Goal: Transaction & Acquisition: Purchase product/service

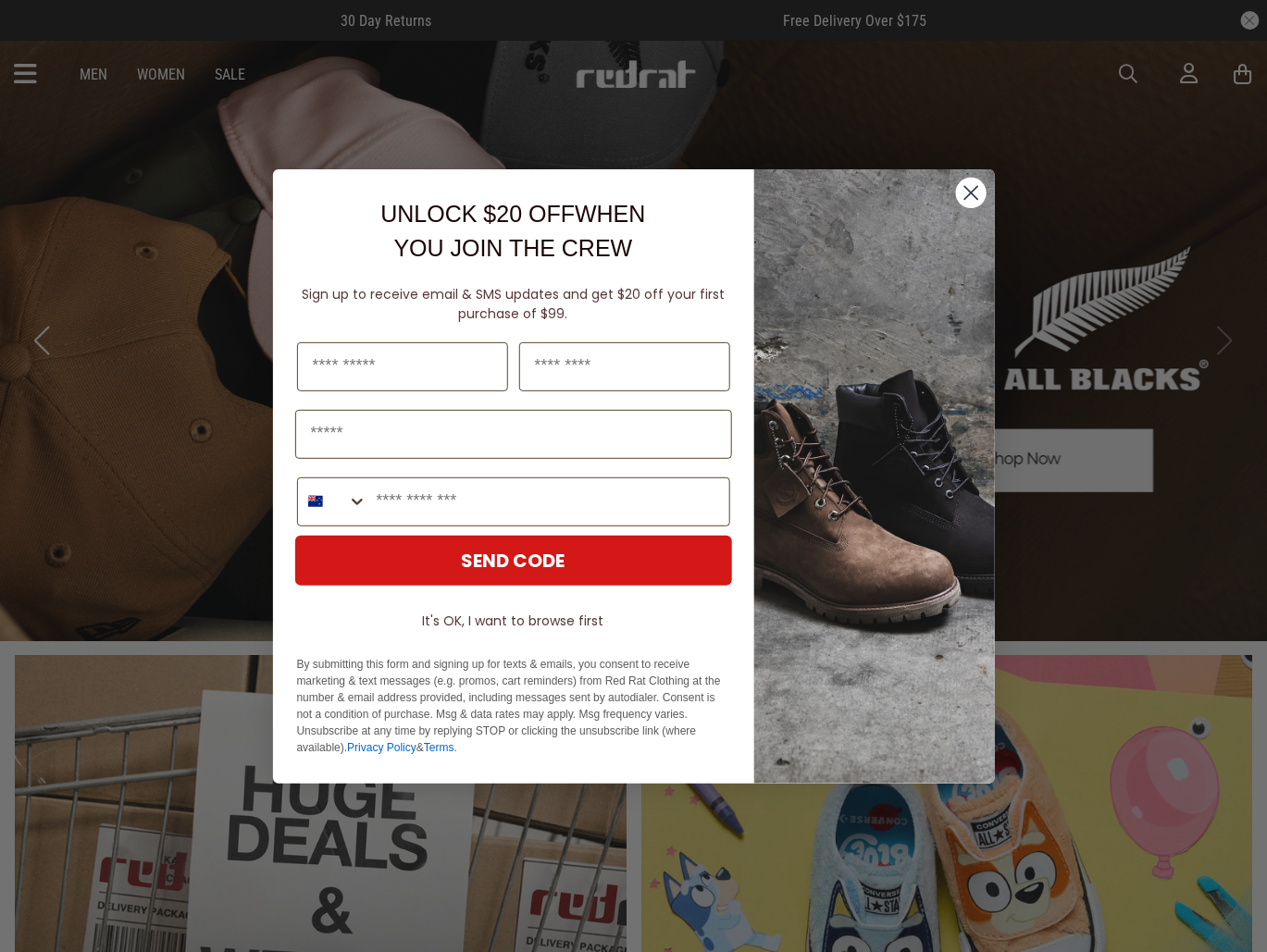
click at [970, 194] on icon "Close dialog" at bounding box center [971, 192] width 13 height 13
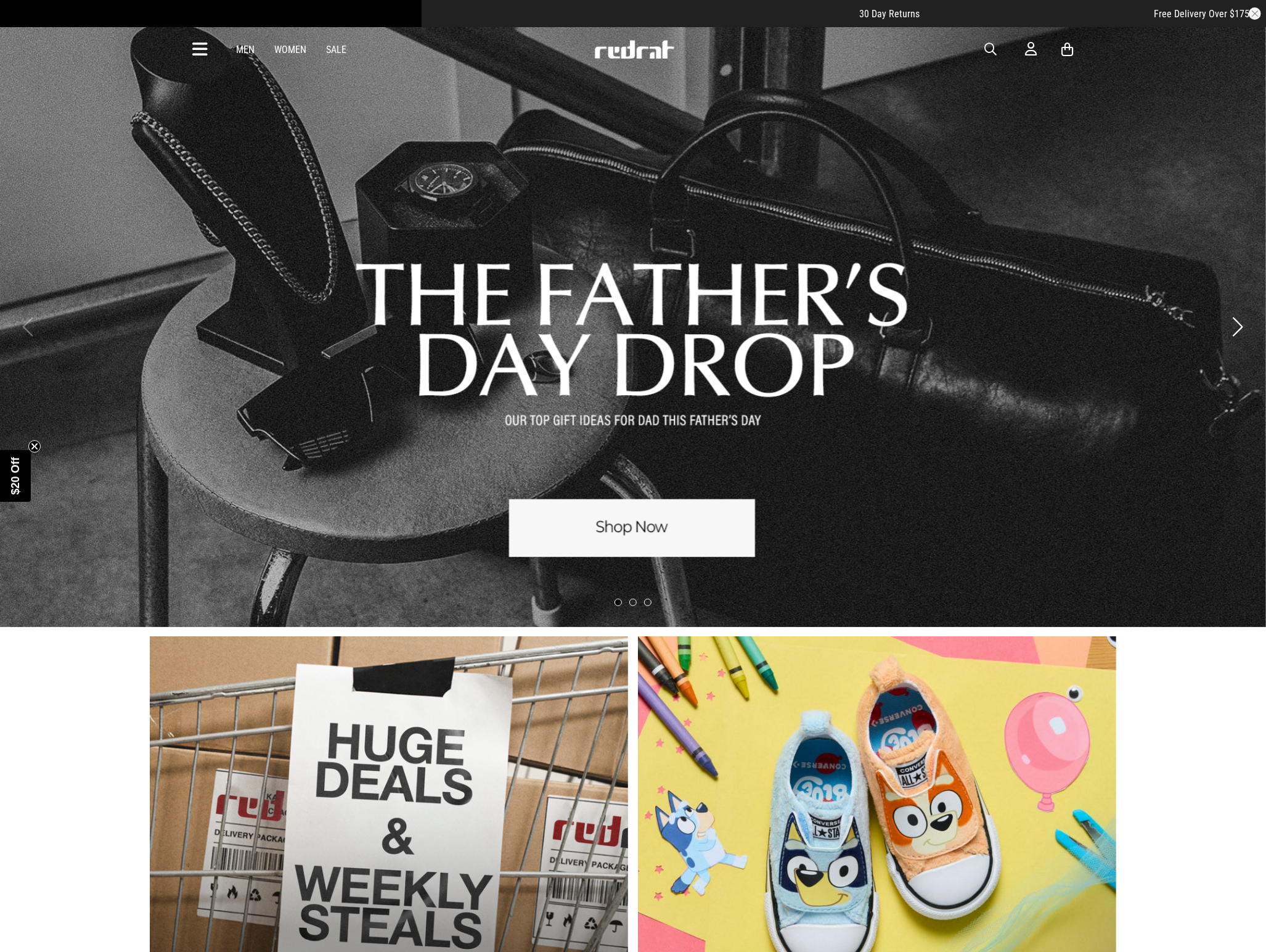
click at [250, 50] on link "Men" at bounding box center [245, 50] width 18 height 12
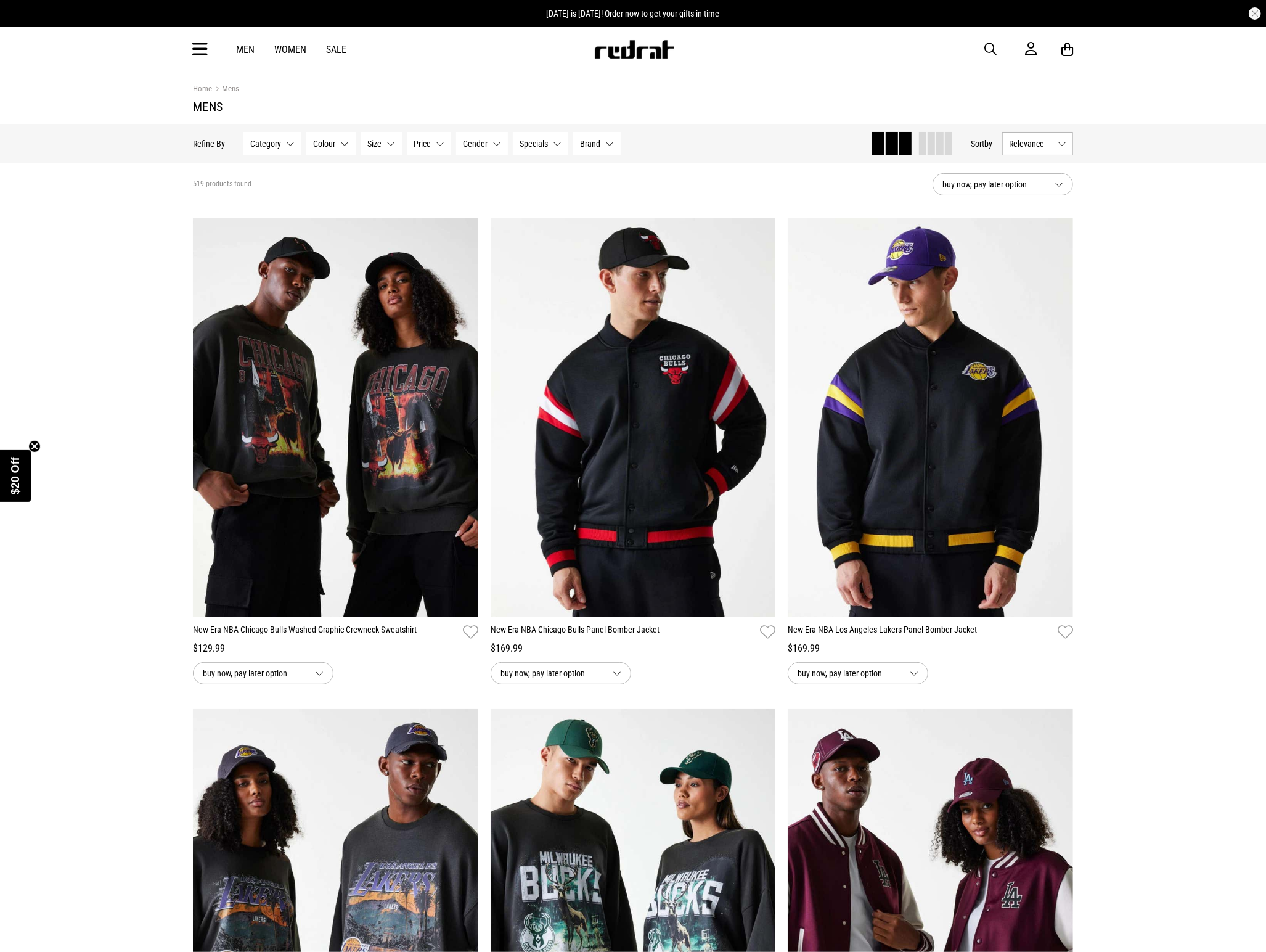
click at [195, 51] on icon at bounding box center [200, 50] width 16 height 20
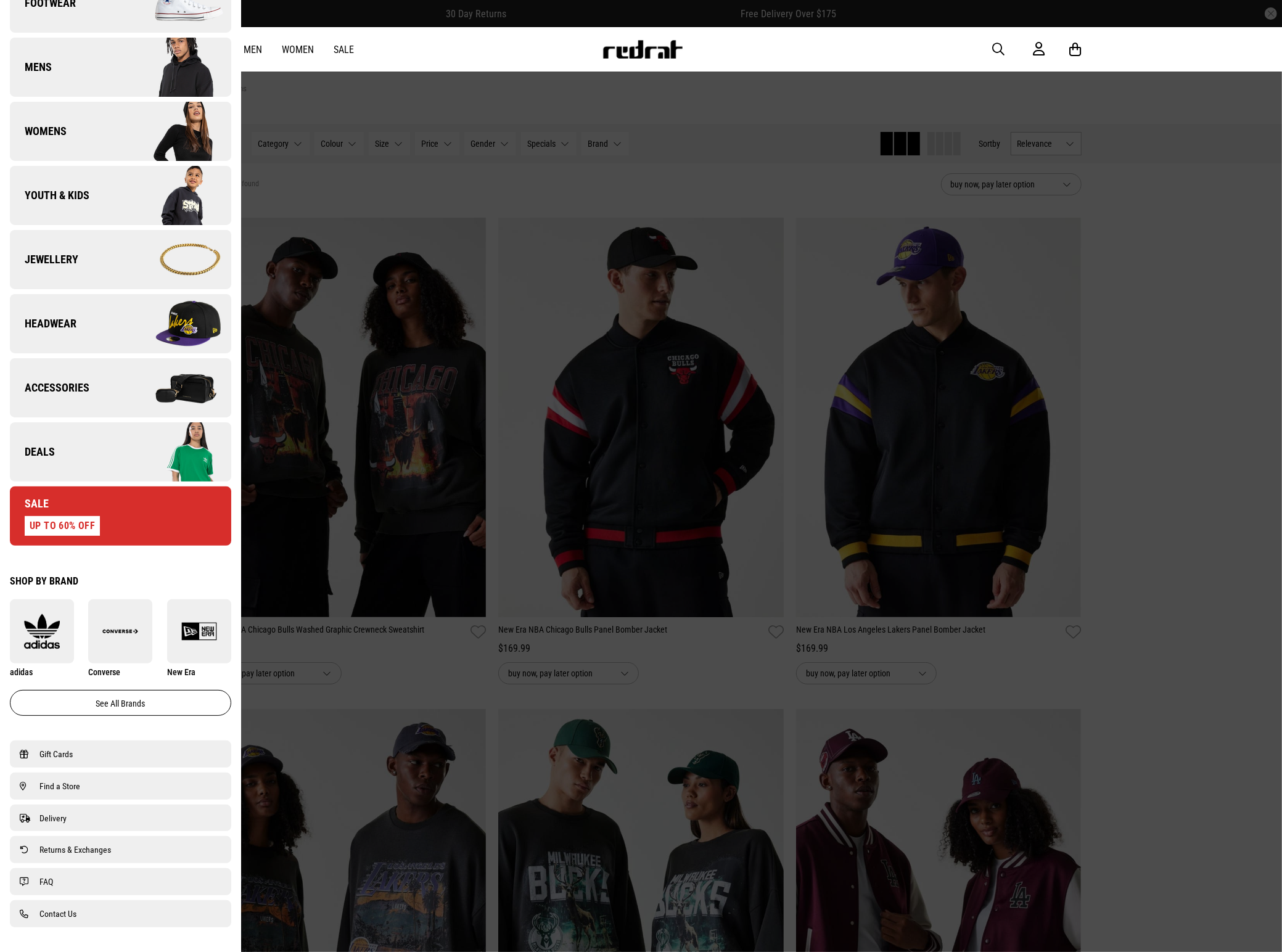
scroll to position [184, 0]
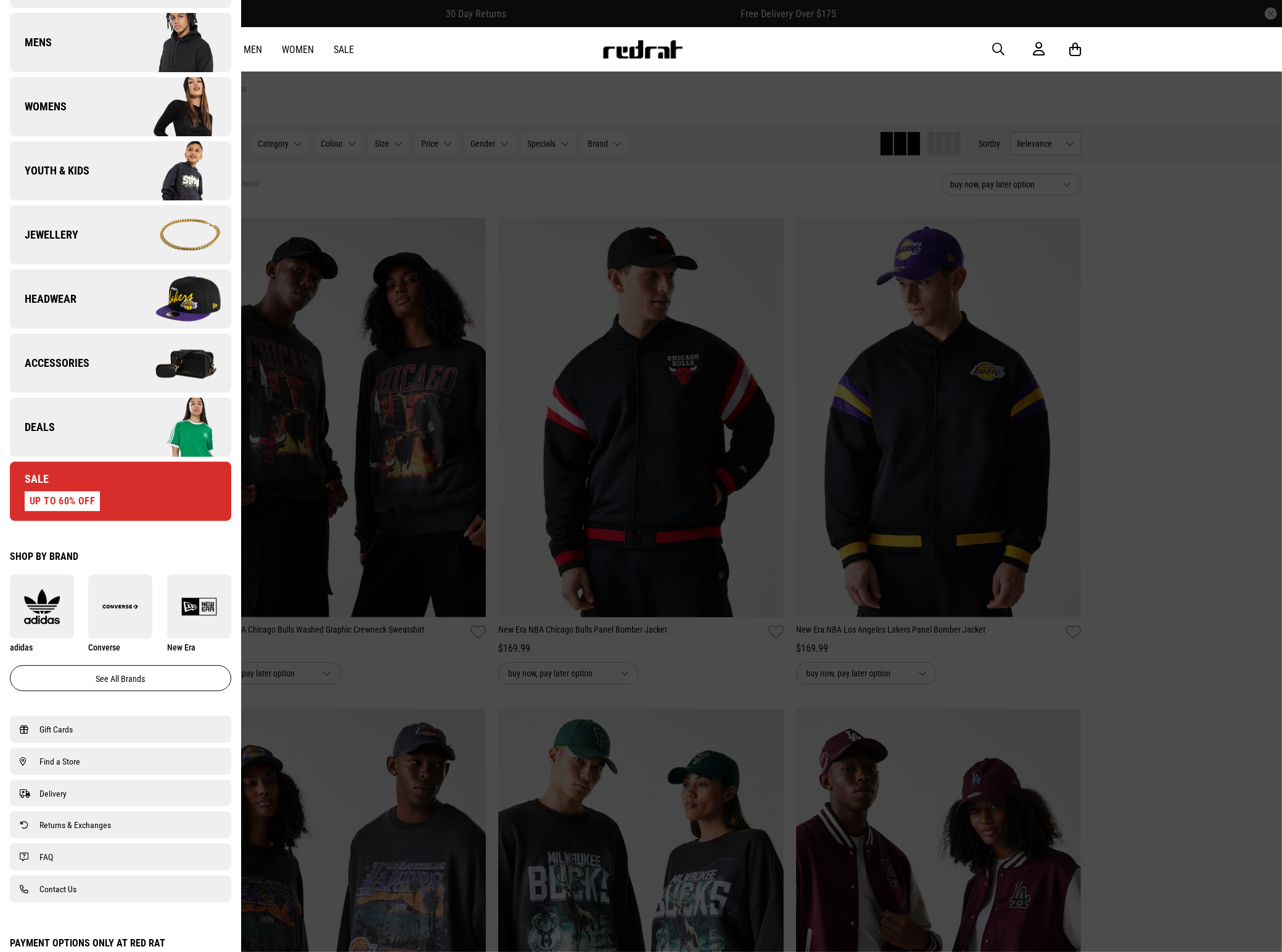
click at [128, 610] on img at bounding box center [120, 606] width 64 height 36
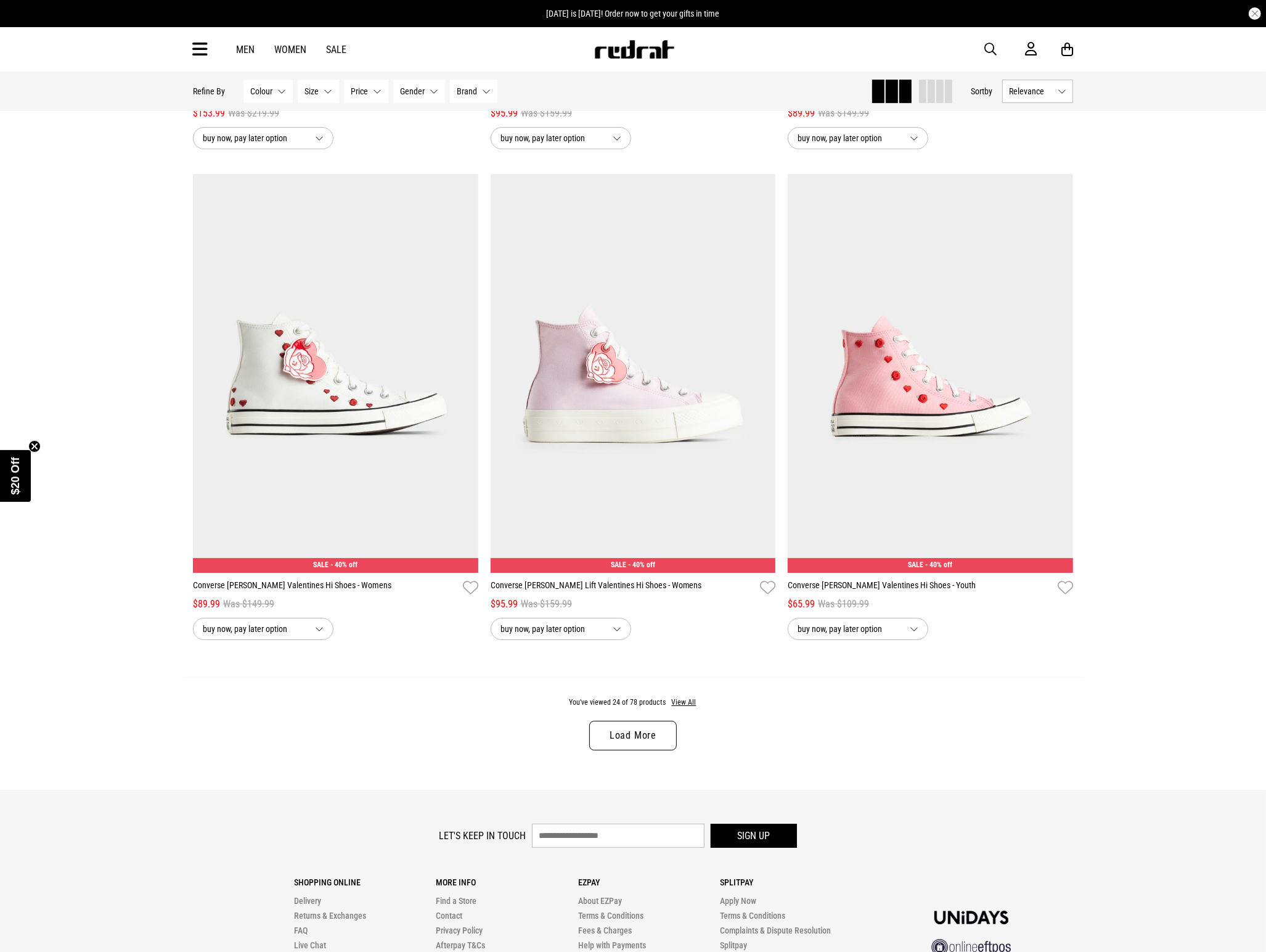
scroll to position [3605, 0]
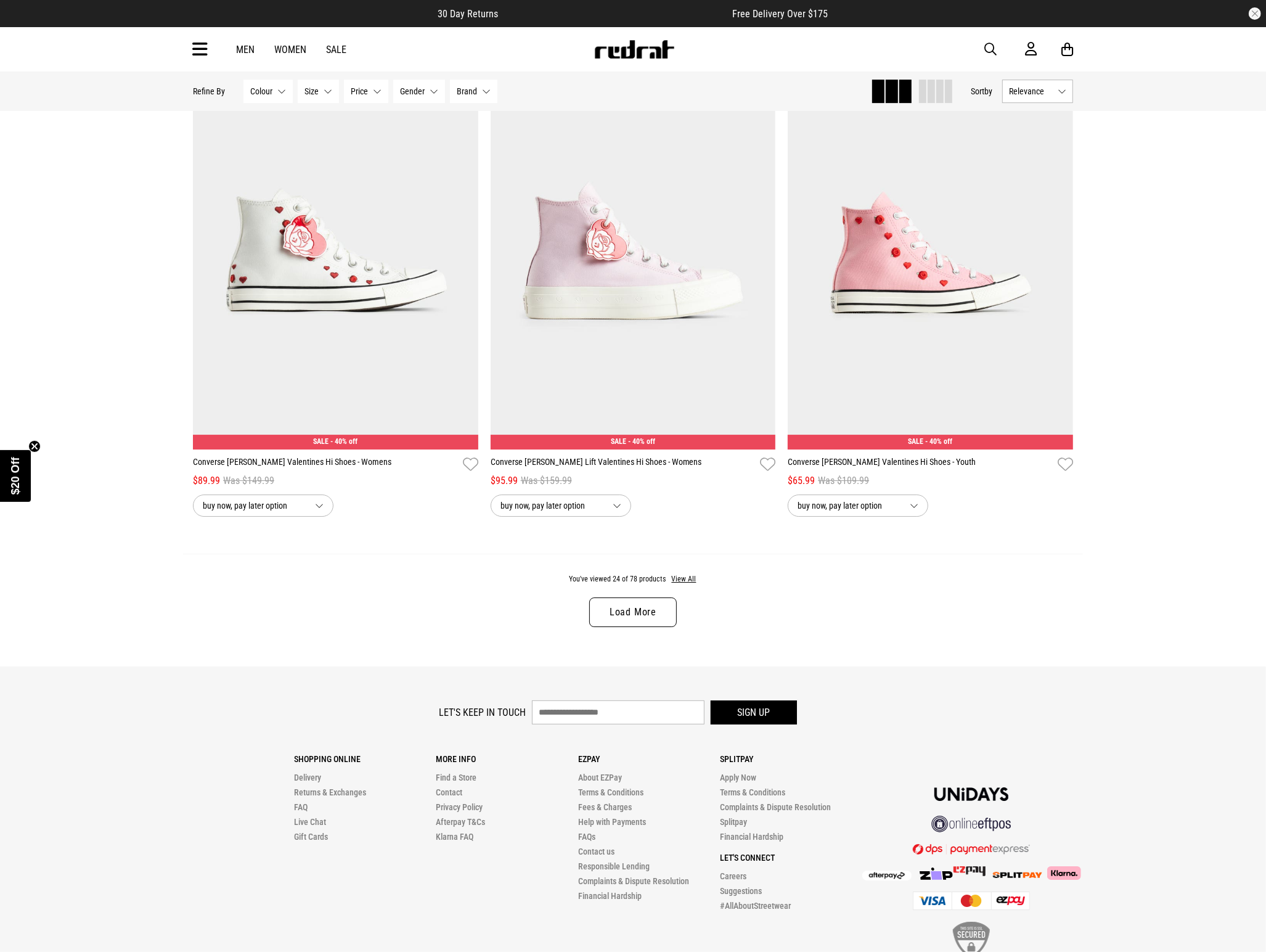
click at [661, 624] on link "Load More" at bounding box center [633, 612] width 87 height 29
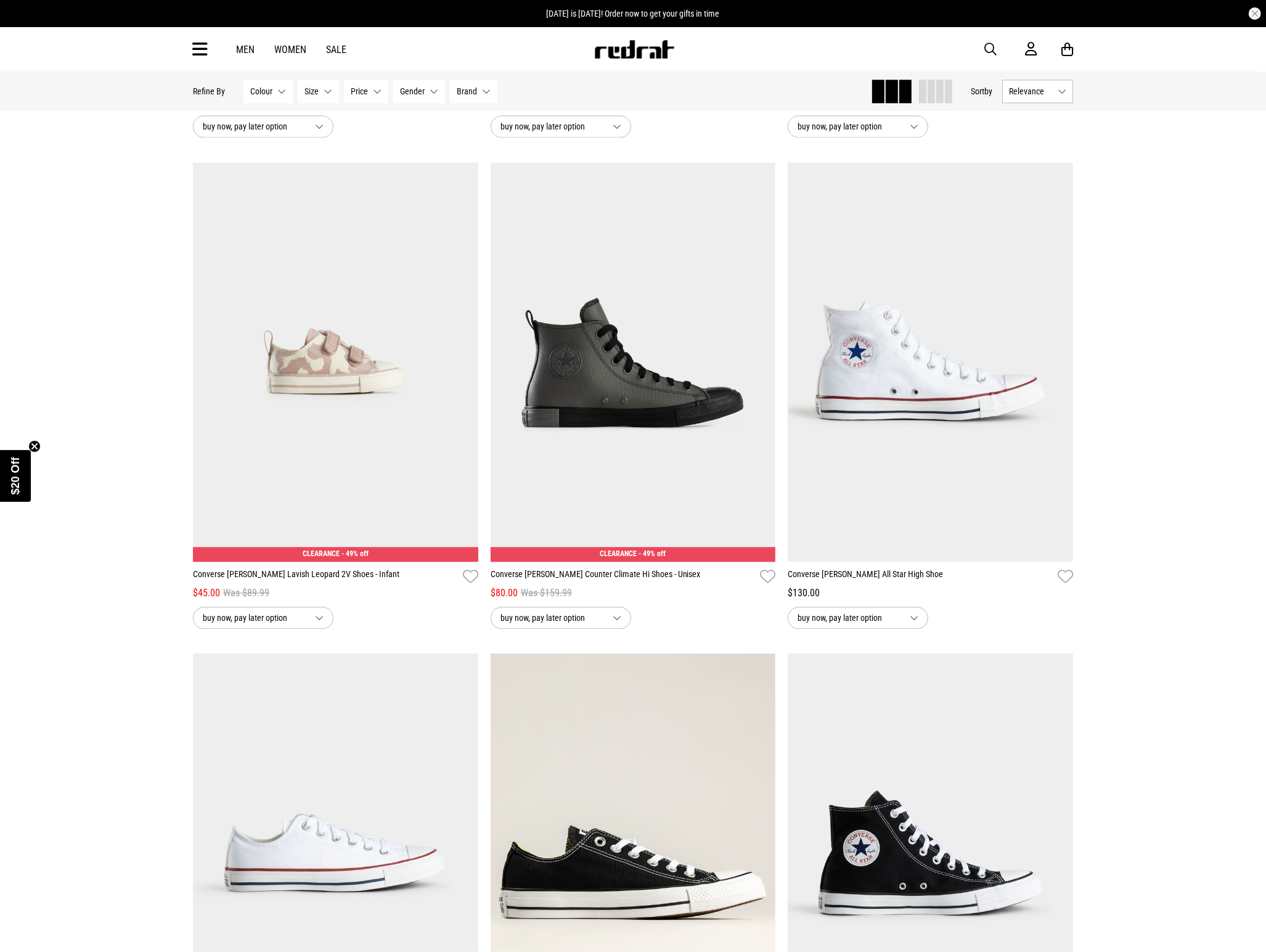
scroll to position [6934, 0]
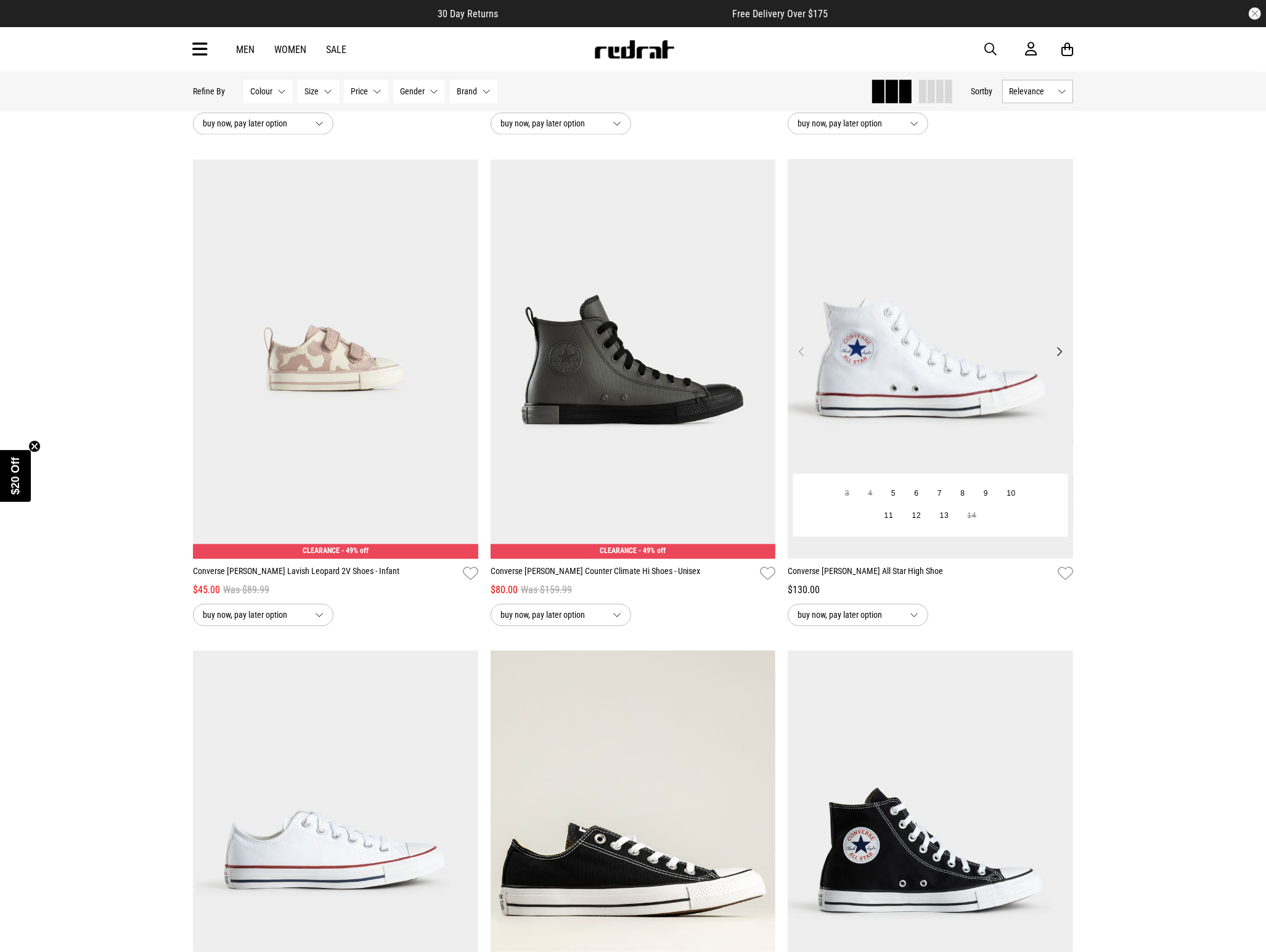
click at [1066, 359] on button "Next" at bounding box center [1059, 351] width 16 height 15
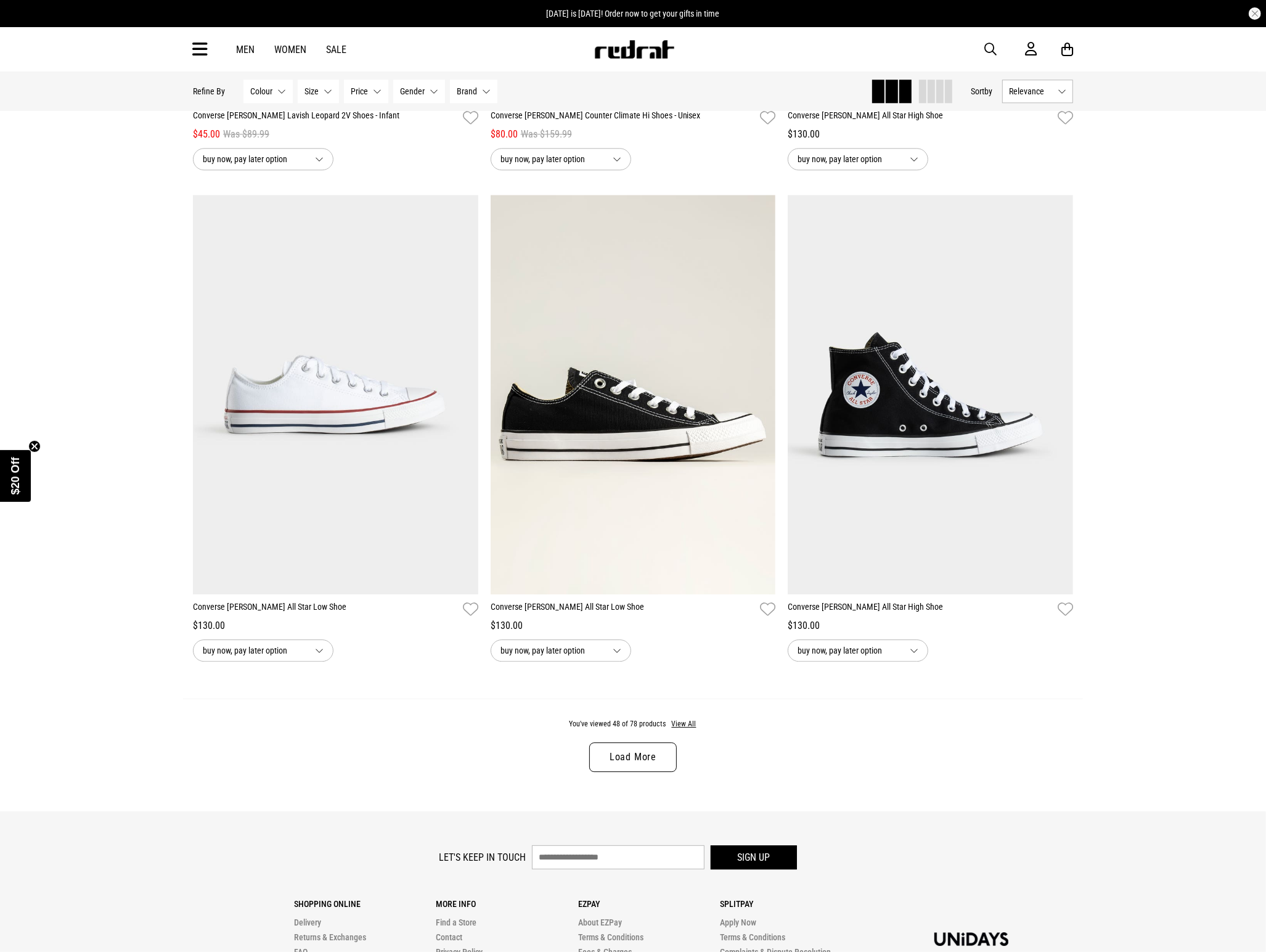
scroll to position [7489, 0]
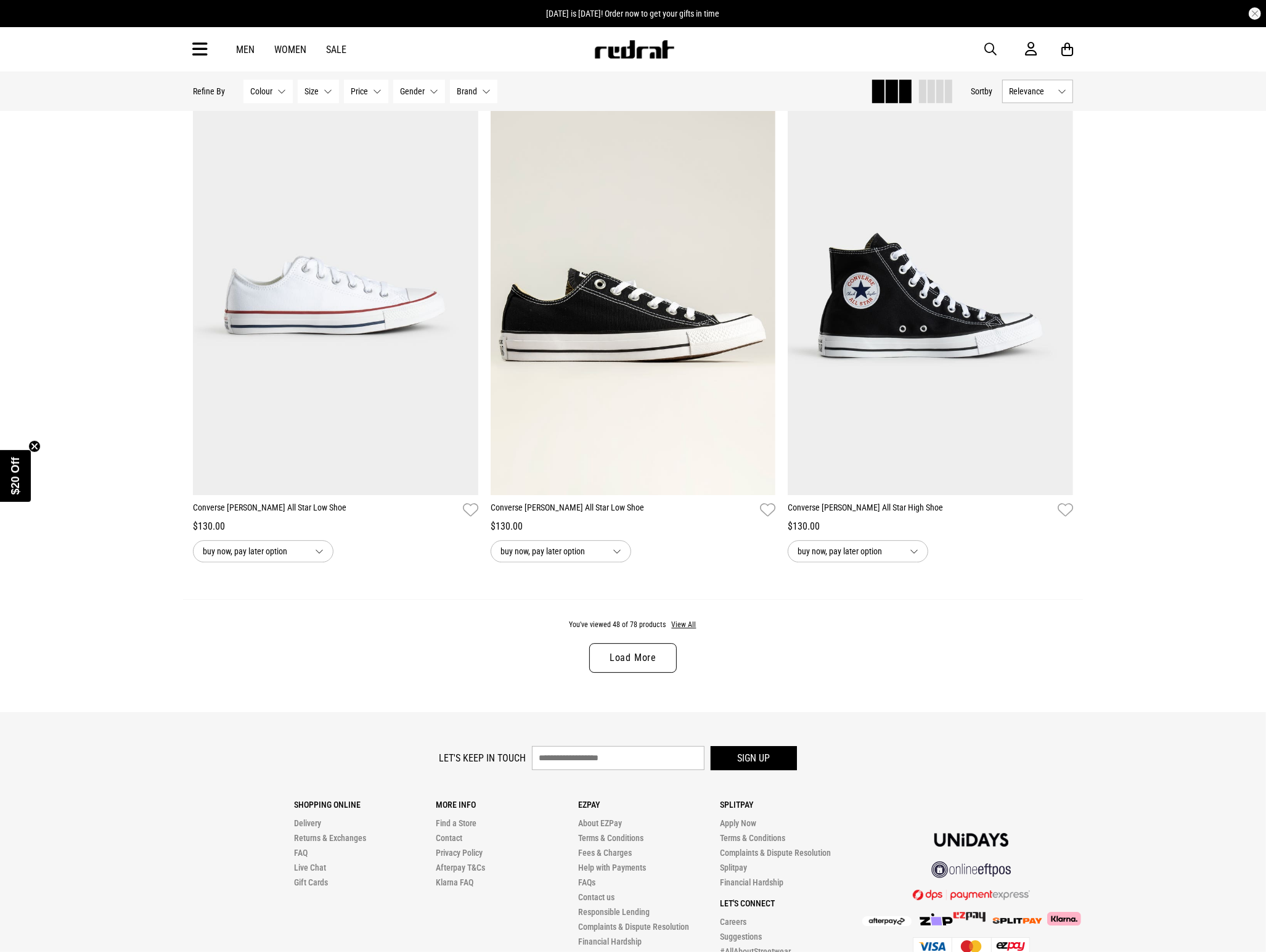
click at [606, 672] on link "Load More" at bounding box center [633, 657] width 87 height 29
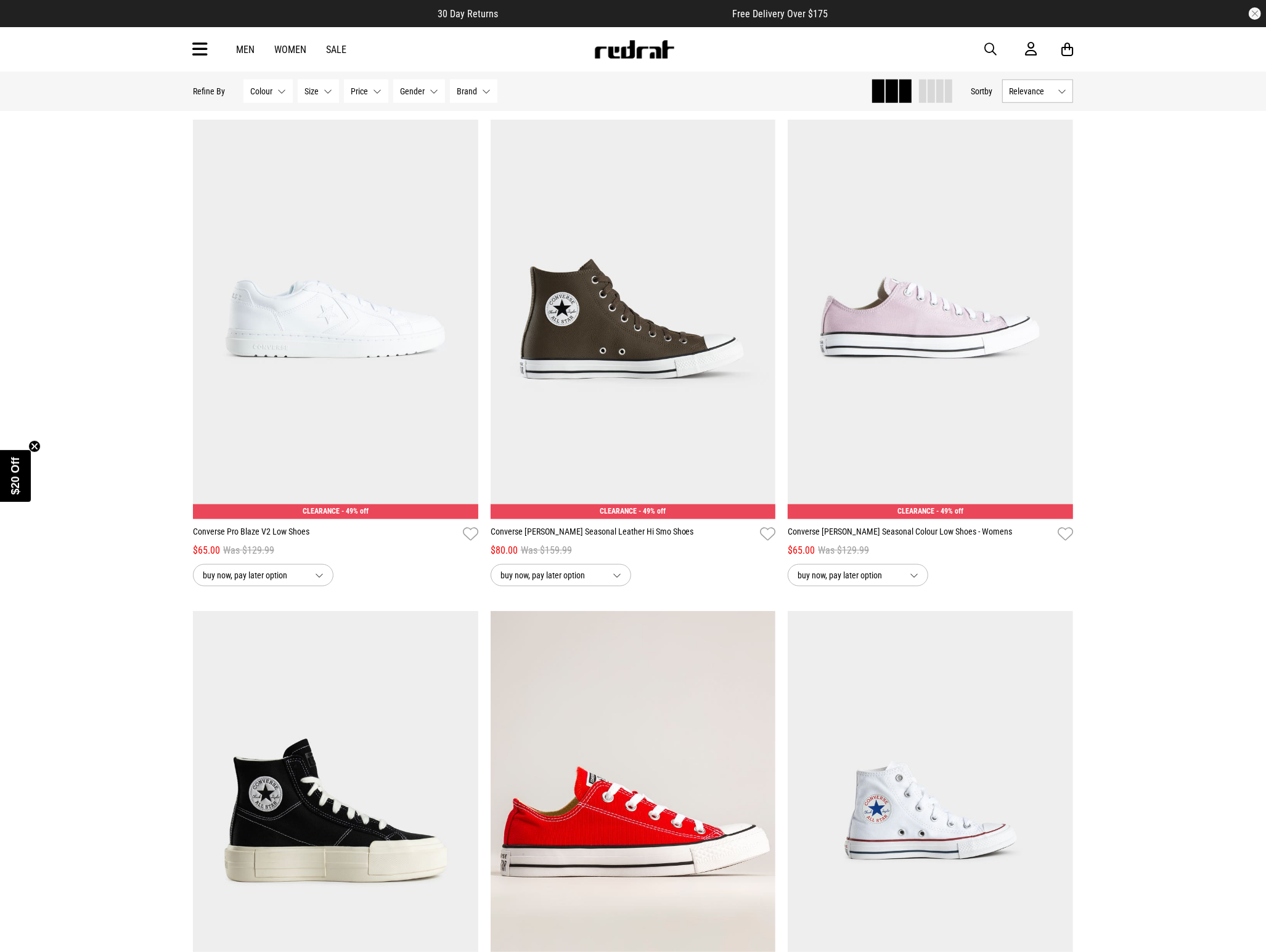
scroll to position [9985, 0]
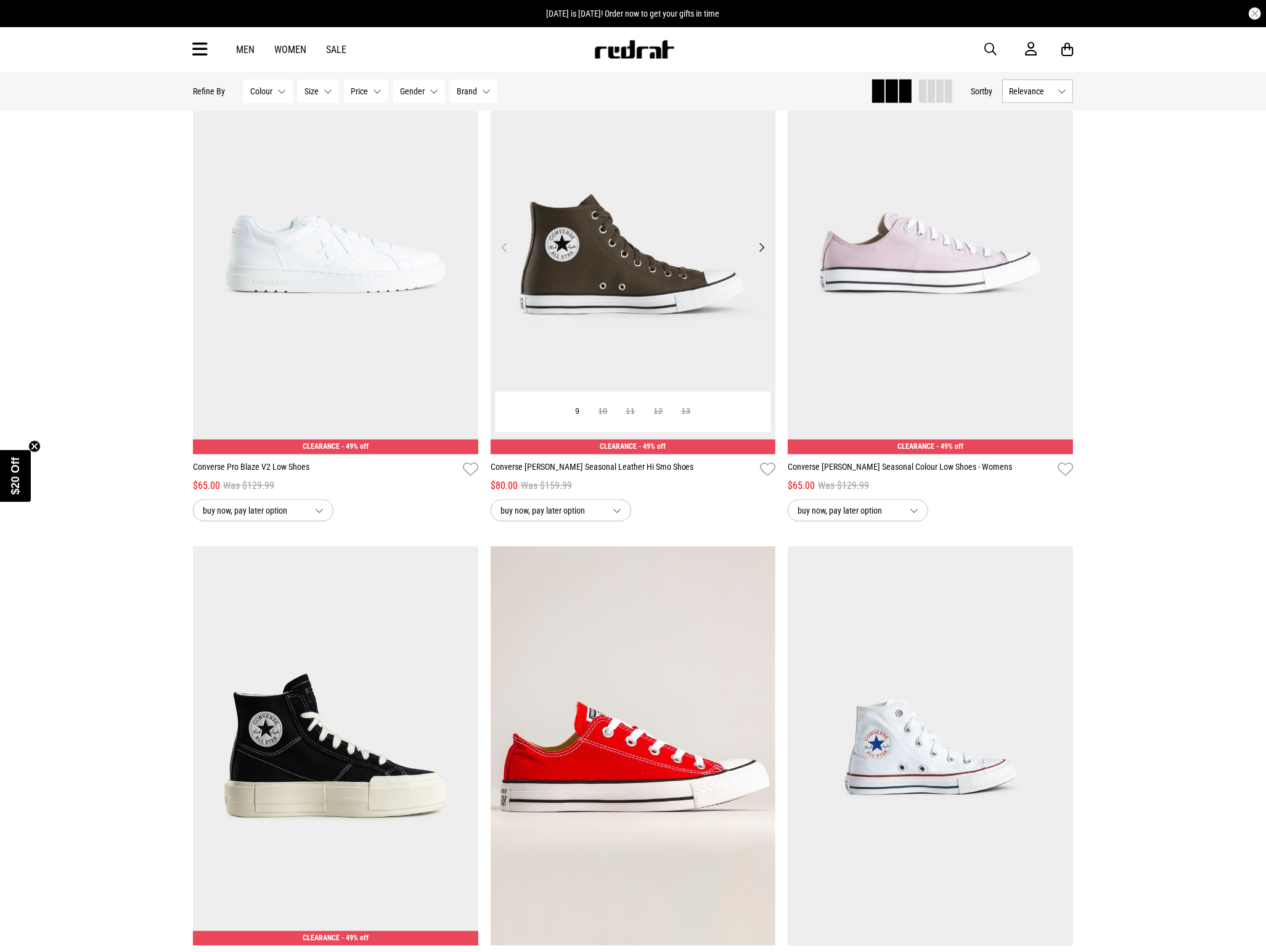
click at [762, 255] on button "Next" at bounding box center [762, 247] width 16 height 15
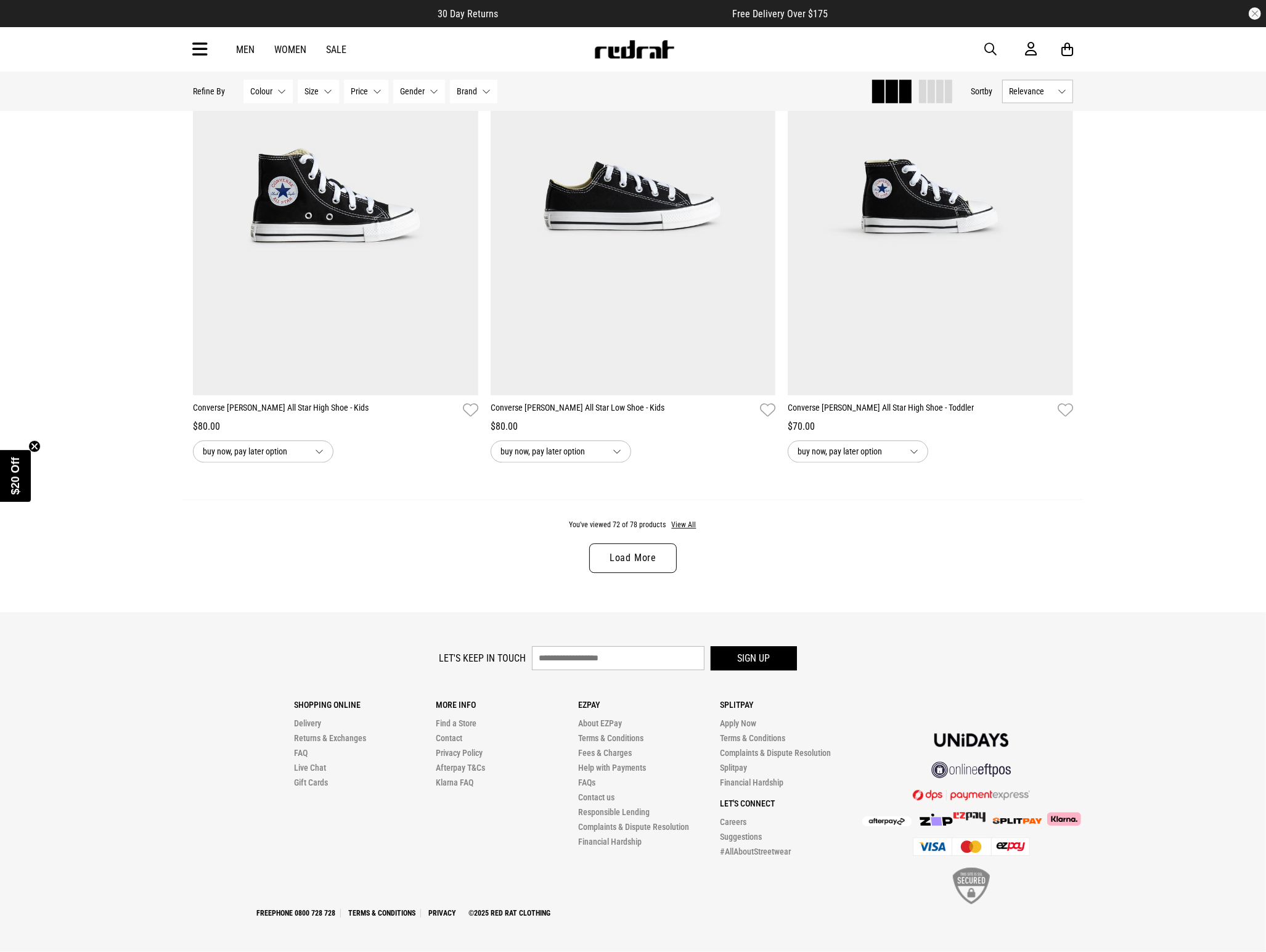
scroll to position [11539, 0]
click at [631, 568] on link "Load More" at bounding box center [633, 557] width 87 height 29
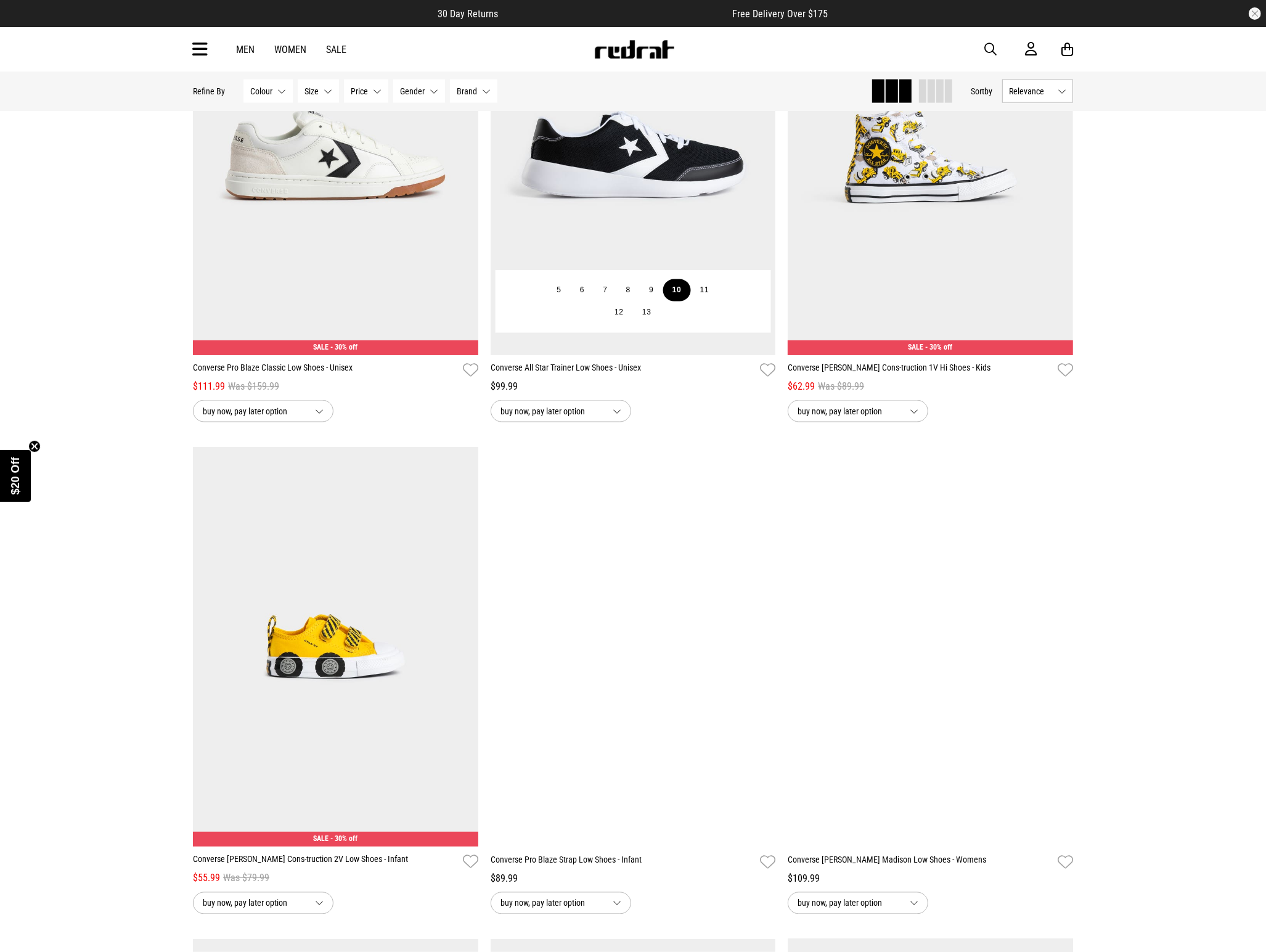
scroll to position [1462, 0]
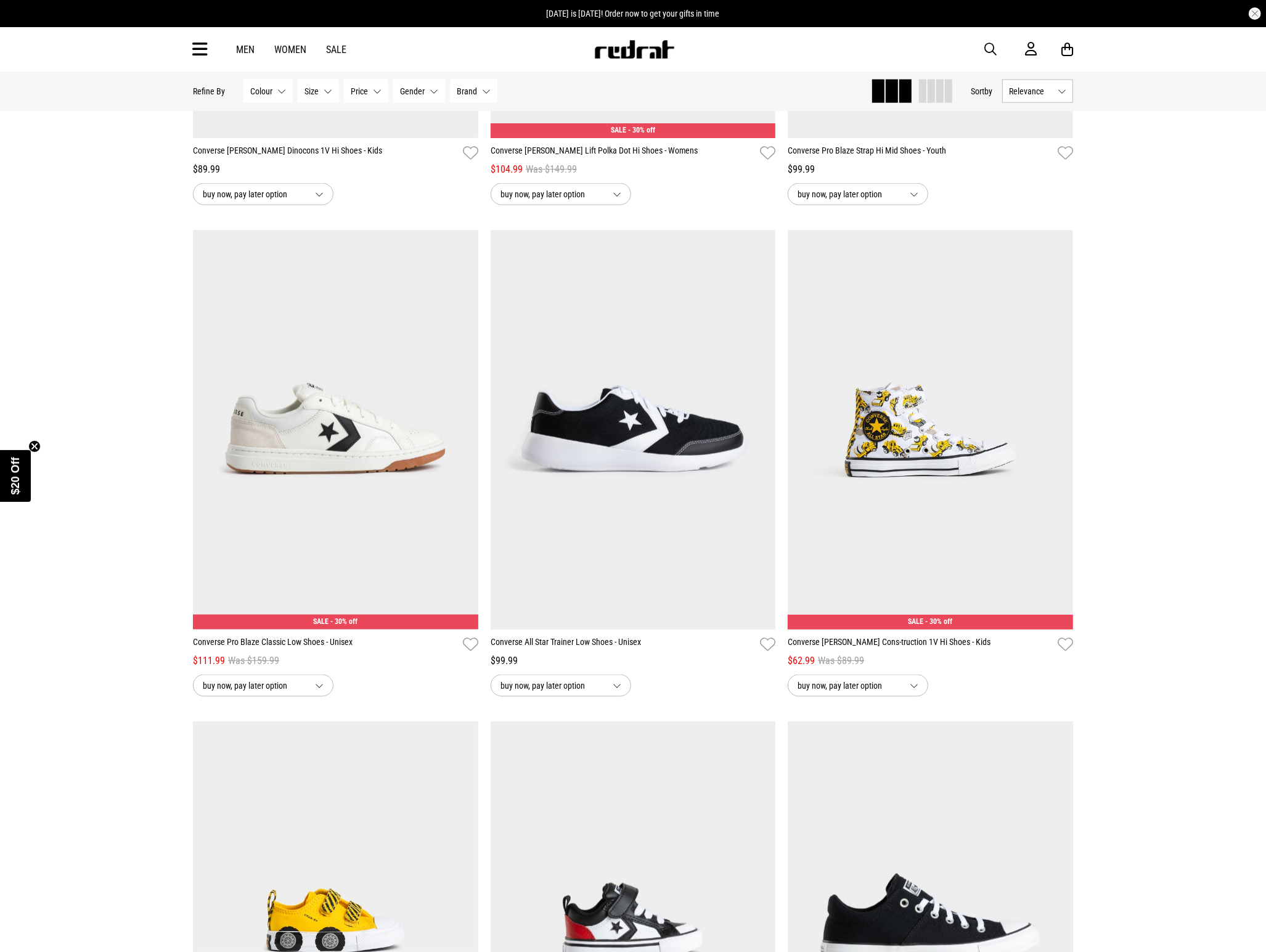
click at [334, 87] on button "Size None selected" at bounding box center [318, 91] width 41 height 23
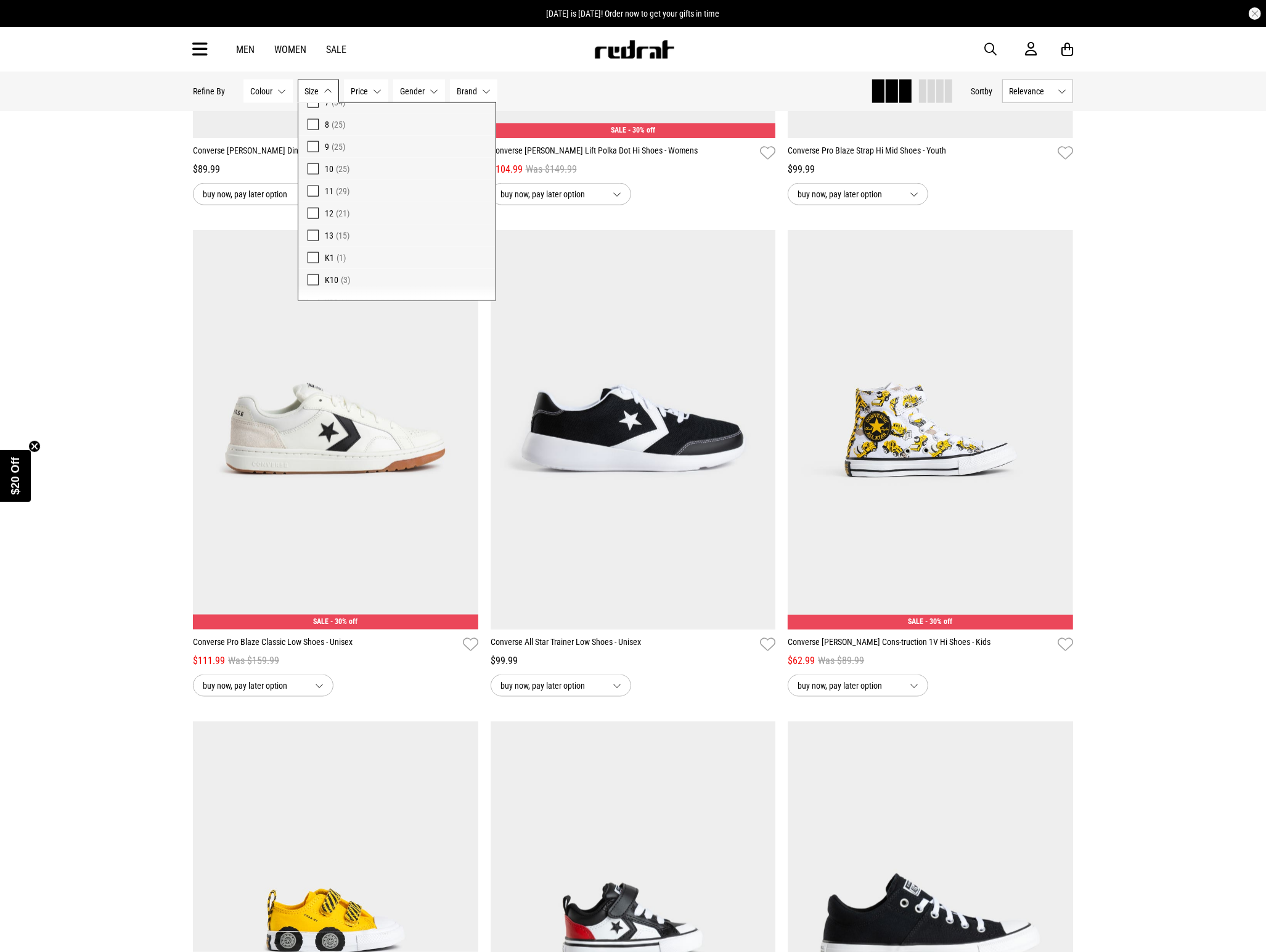
scroll to position [370, 0]
click at [433, 91] on button "Gender None selected" at bounding box center [419, 91] width 51 height 23
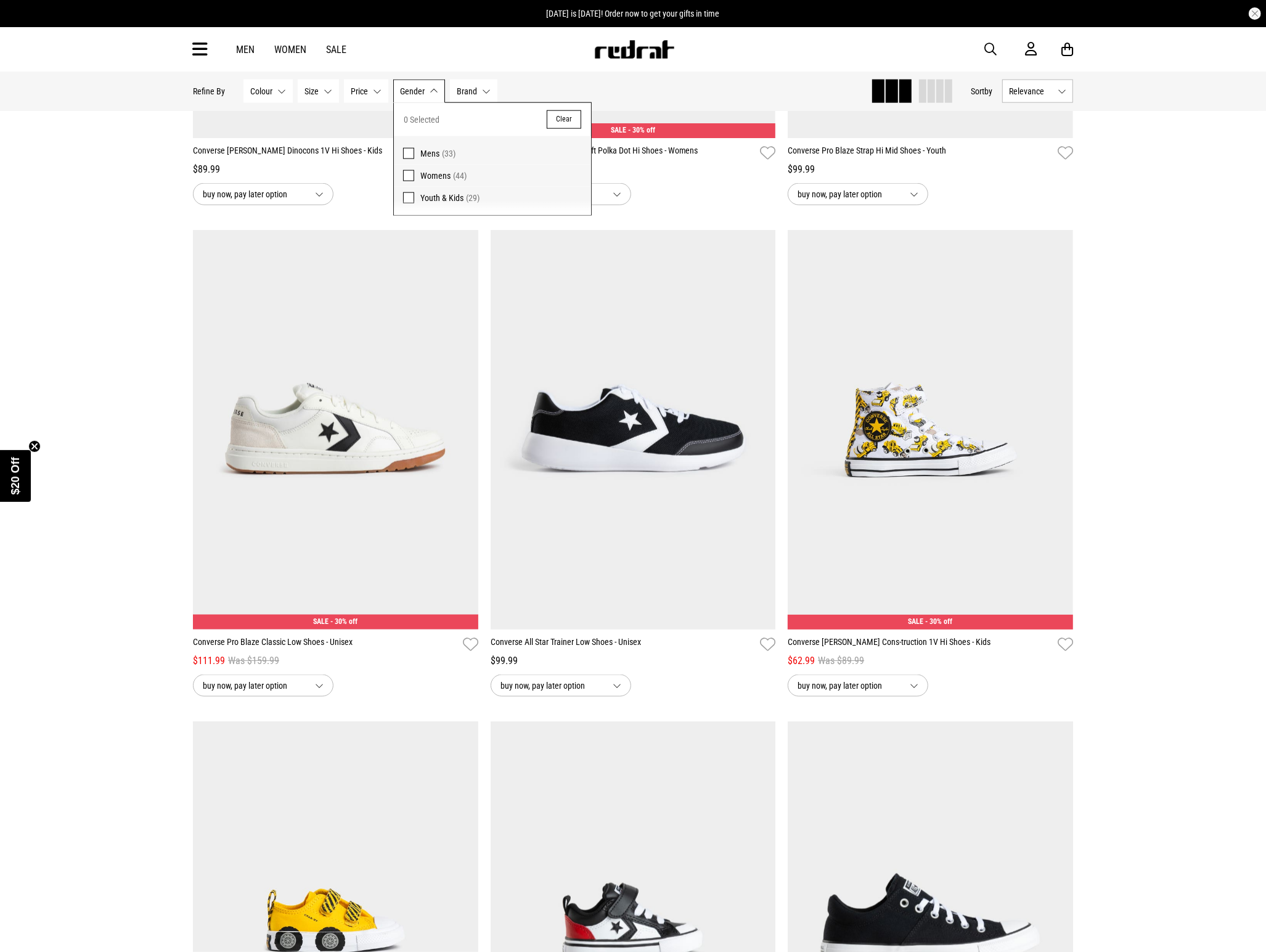
click at [408, 152] on span at bounding box center [409, 153] width 11 height 11
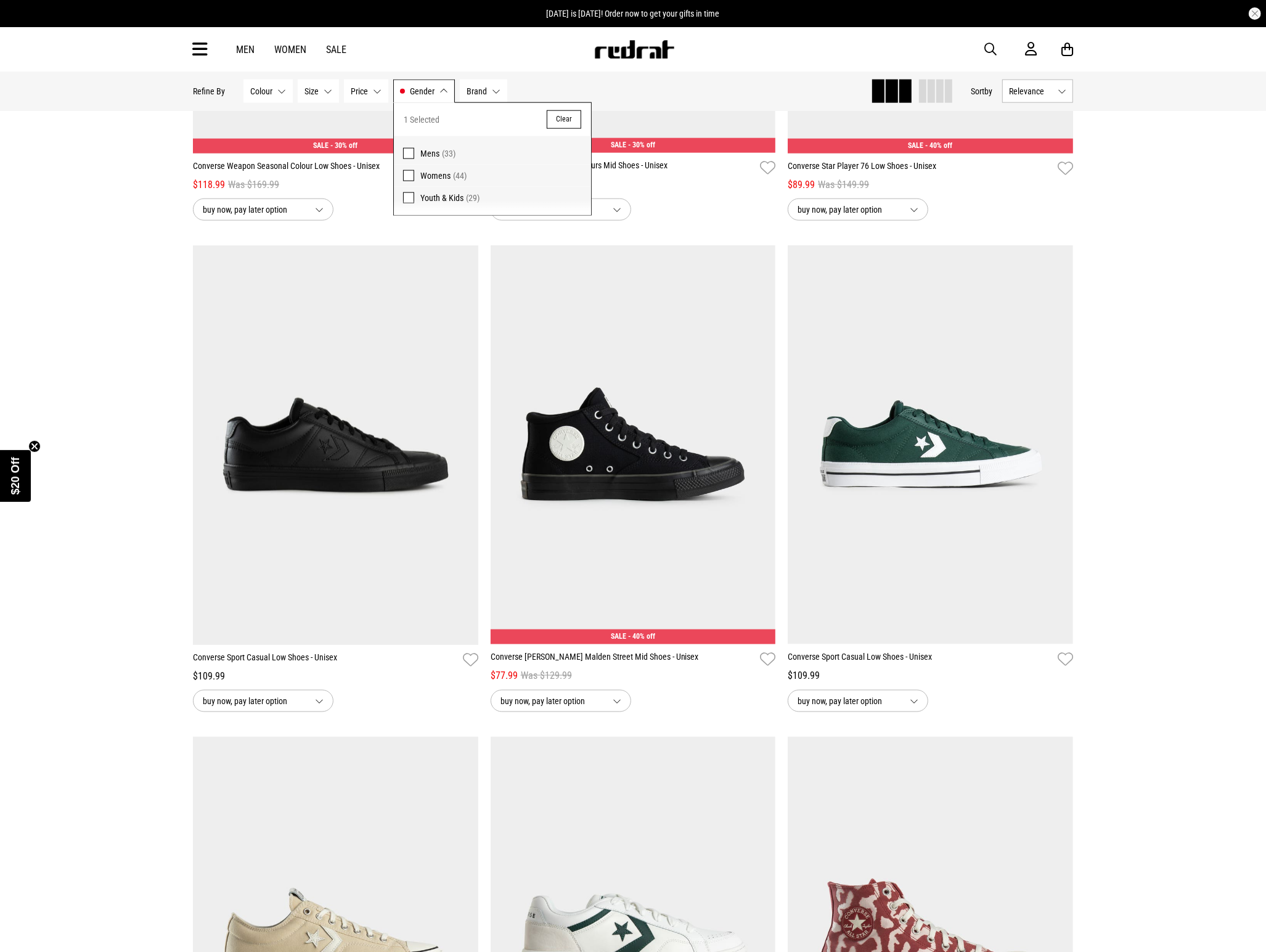
scroll to position [1477, 0]
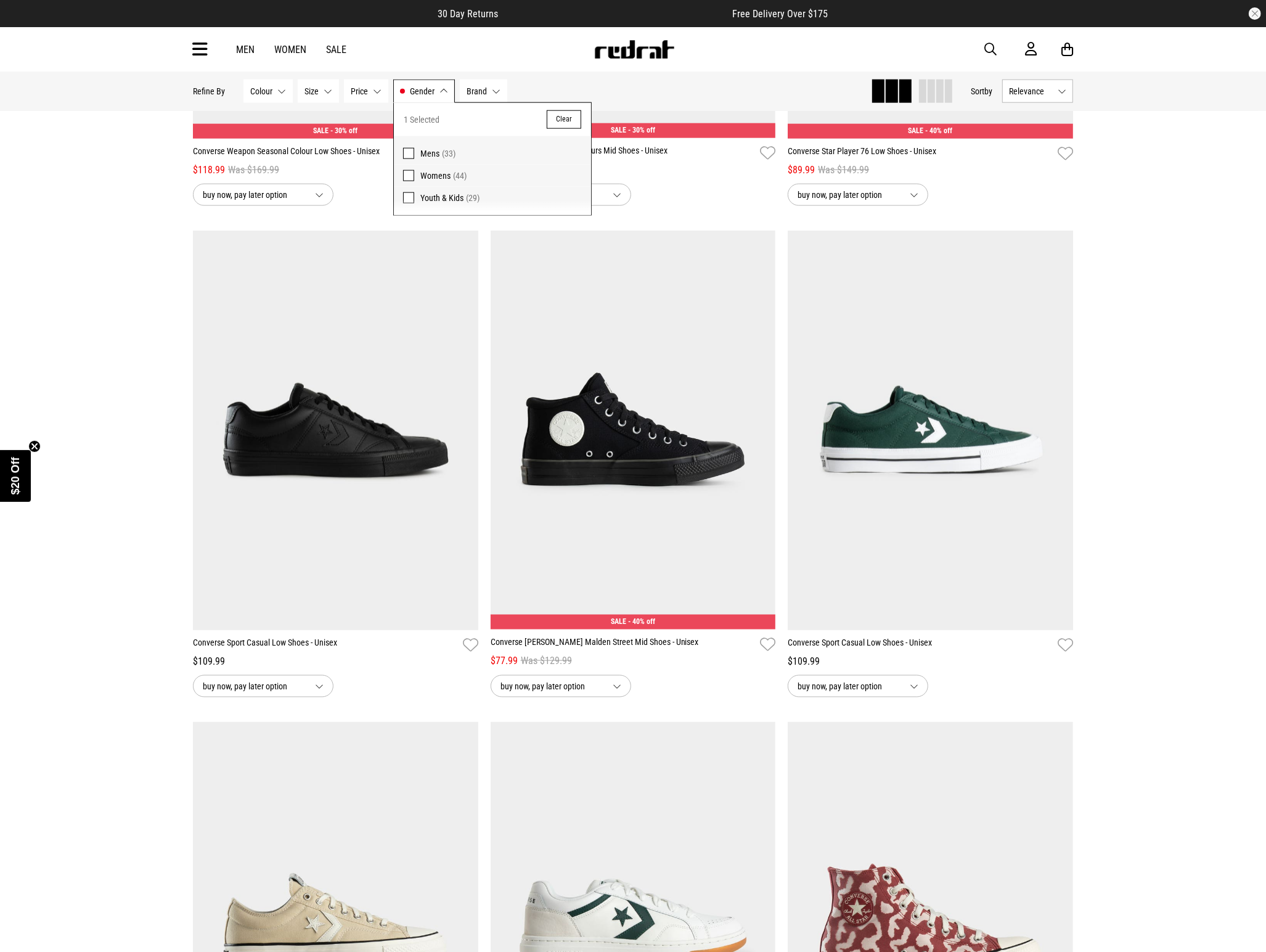
click at [1132, 331] on div "**********" at bounding box center [633, 703] width 1266 height 4217
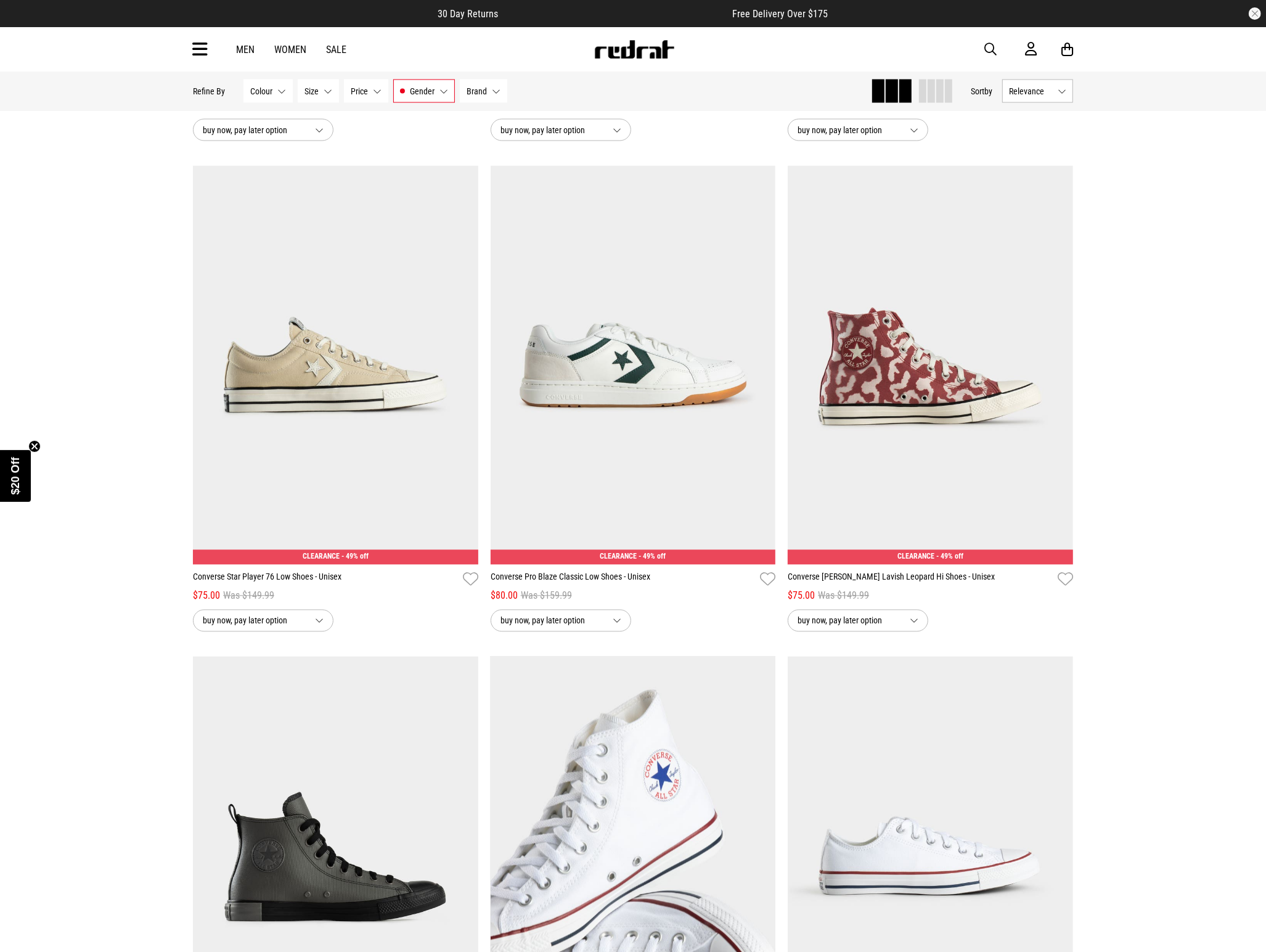
scroll to position [2401, 0]
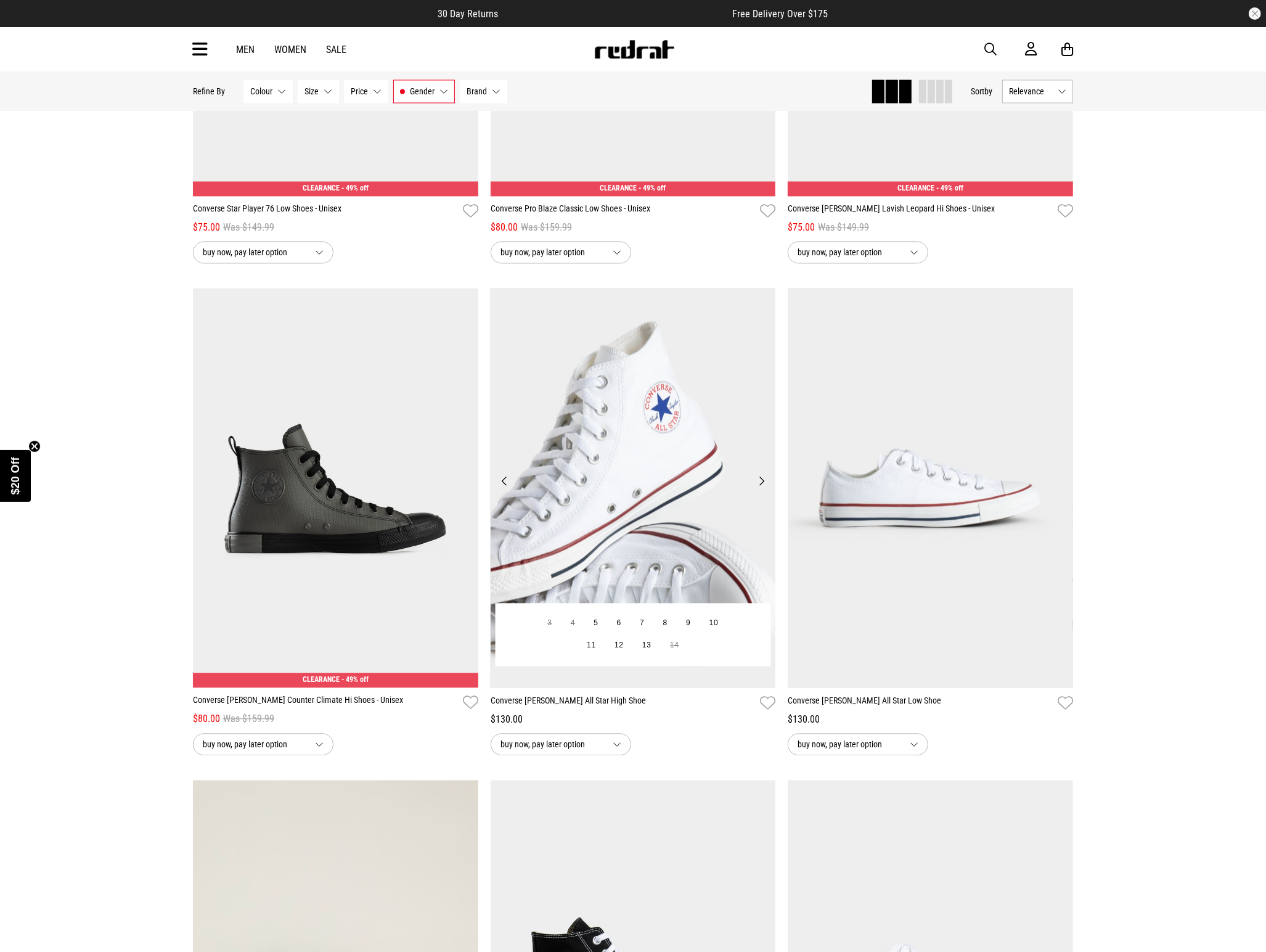
click at [730, 530] on img at bounding box center [633, 487] width 285 height 399
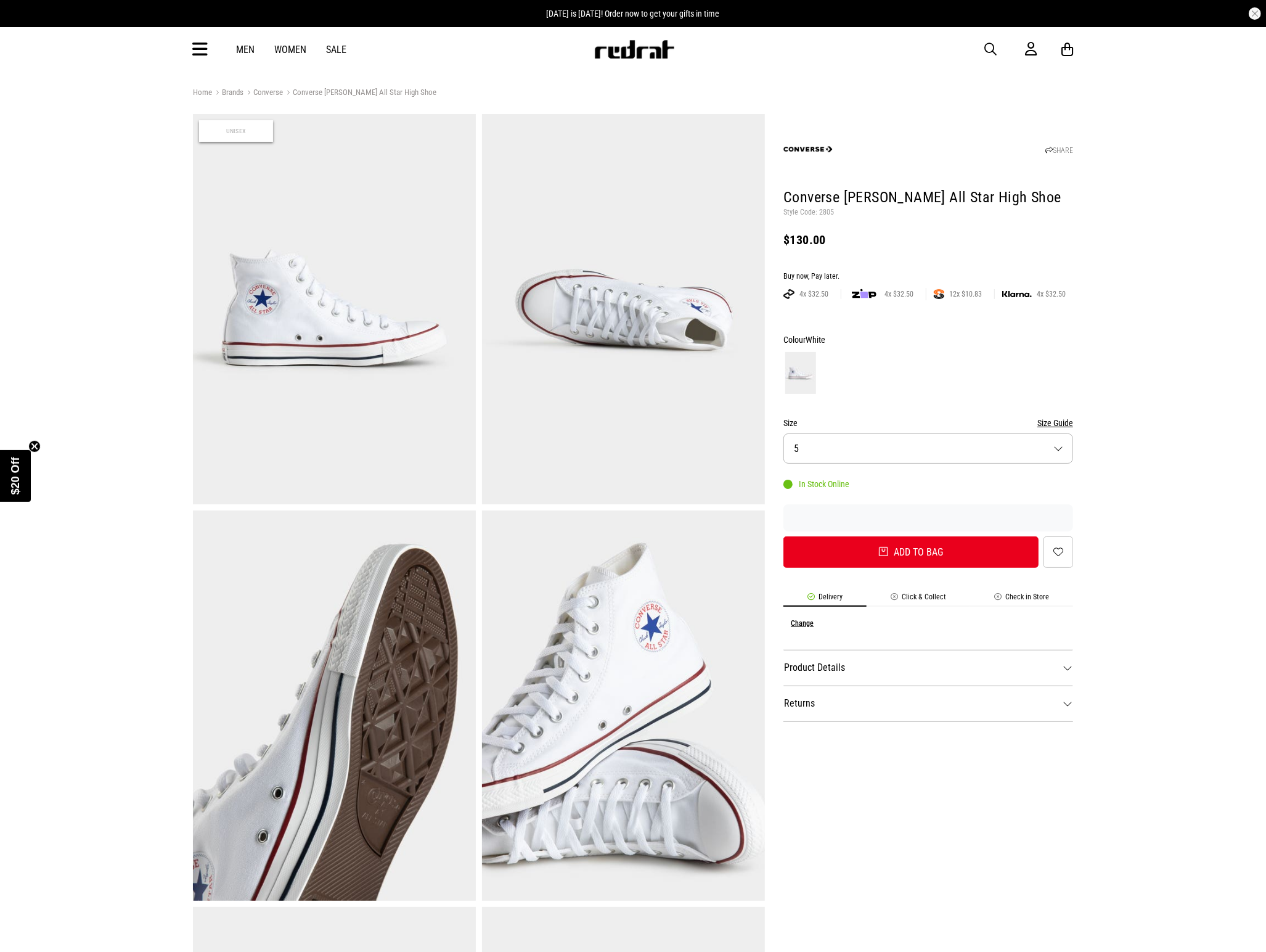
click at [335, 334] on img at bounding box center [334, 309] width 283 height 390
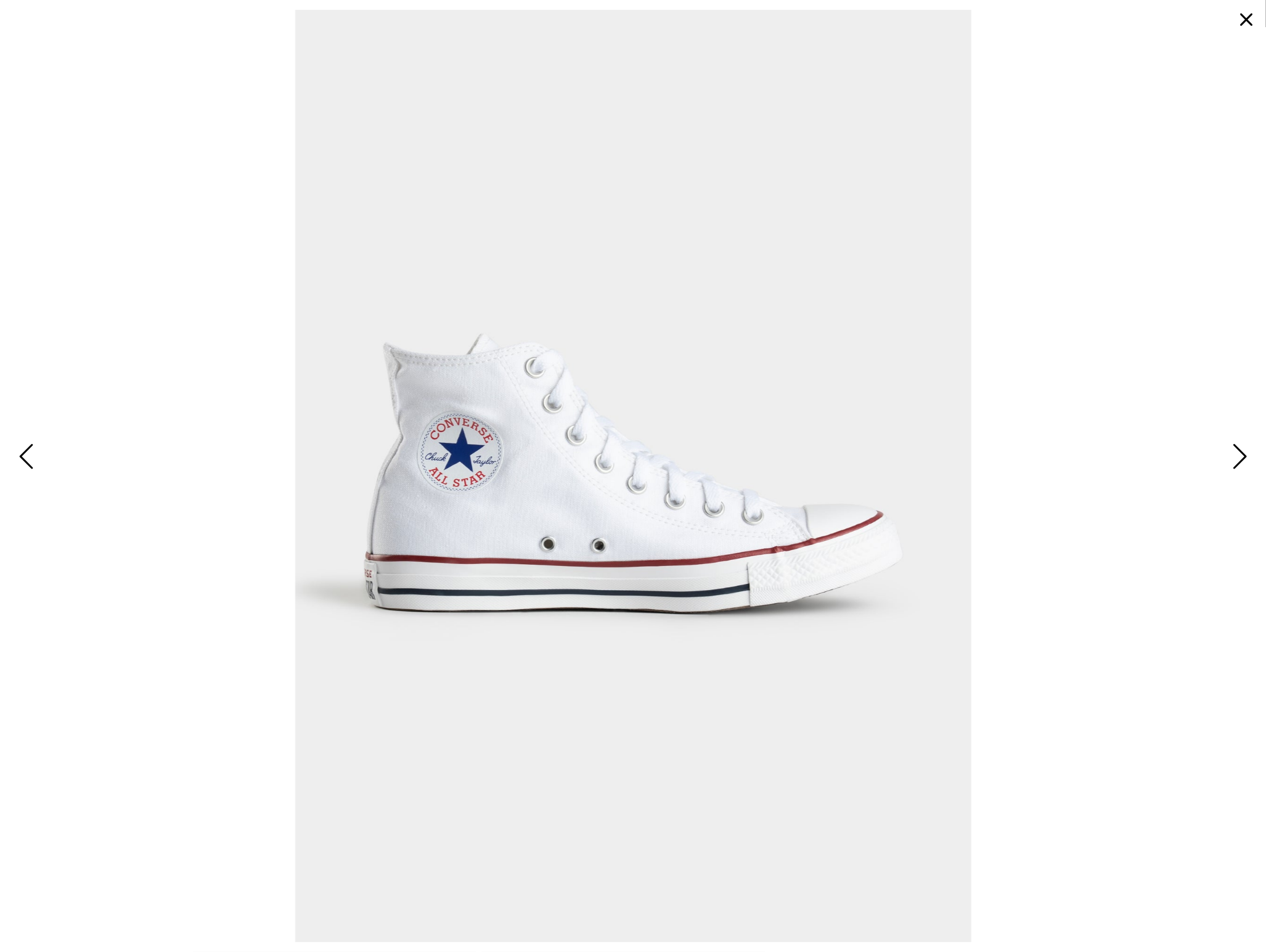
click at [1025, 257] on span at bounding box center [633, 476] width 1247 height 932
